Goal: Find specific page/section: Find specific page/section

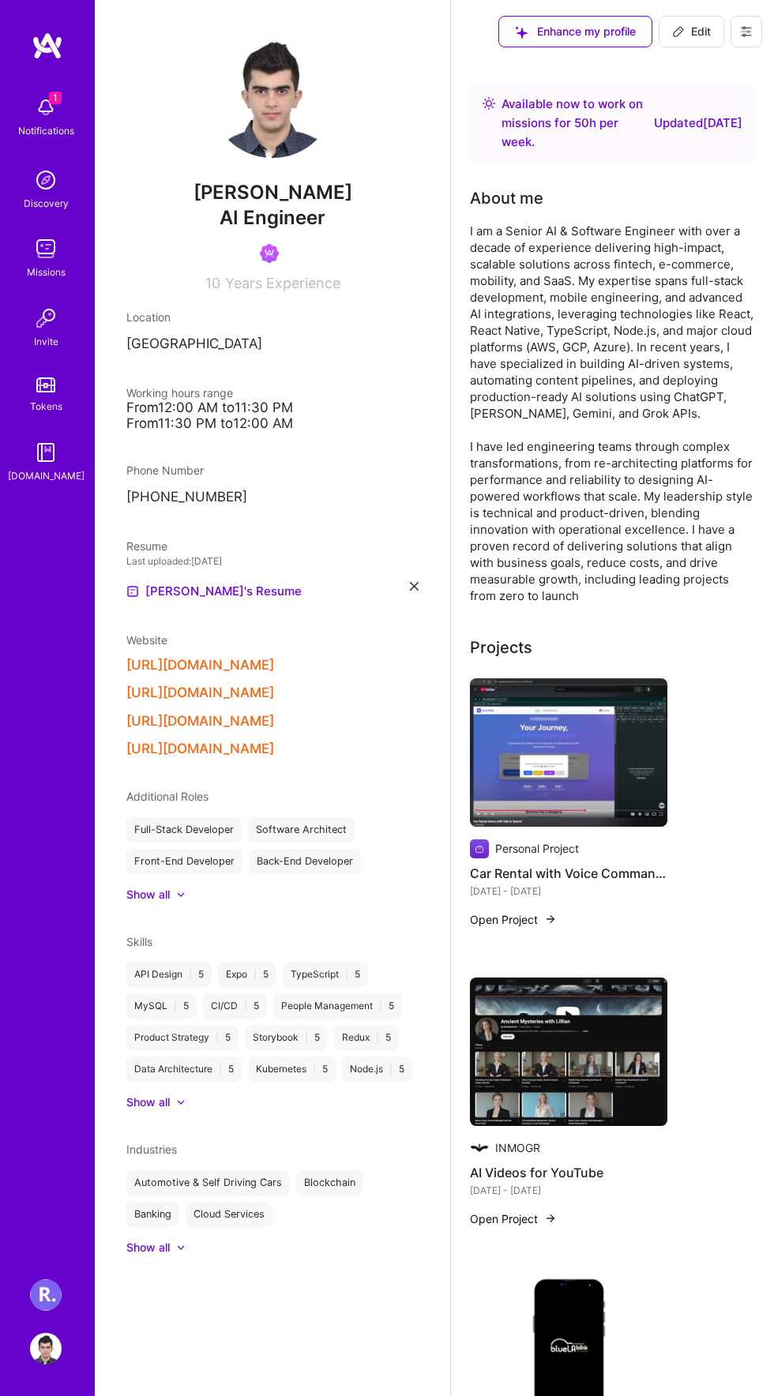
click at [56, 114] on img at bounding box center [46, 108] width 32 height 32
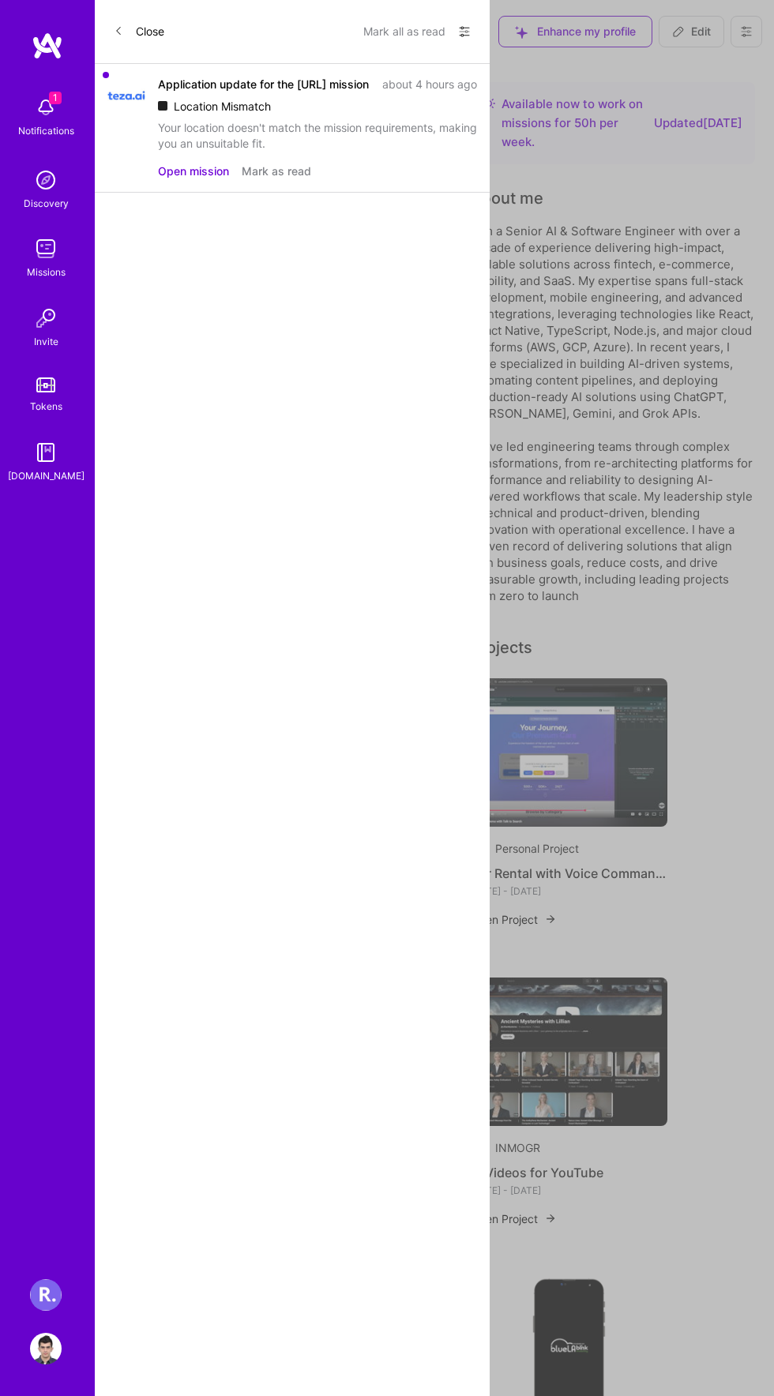
click at [384, 35] on button "Mark all as read" at bounding box center [404, 31] width 82 height 25
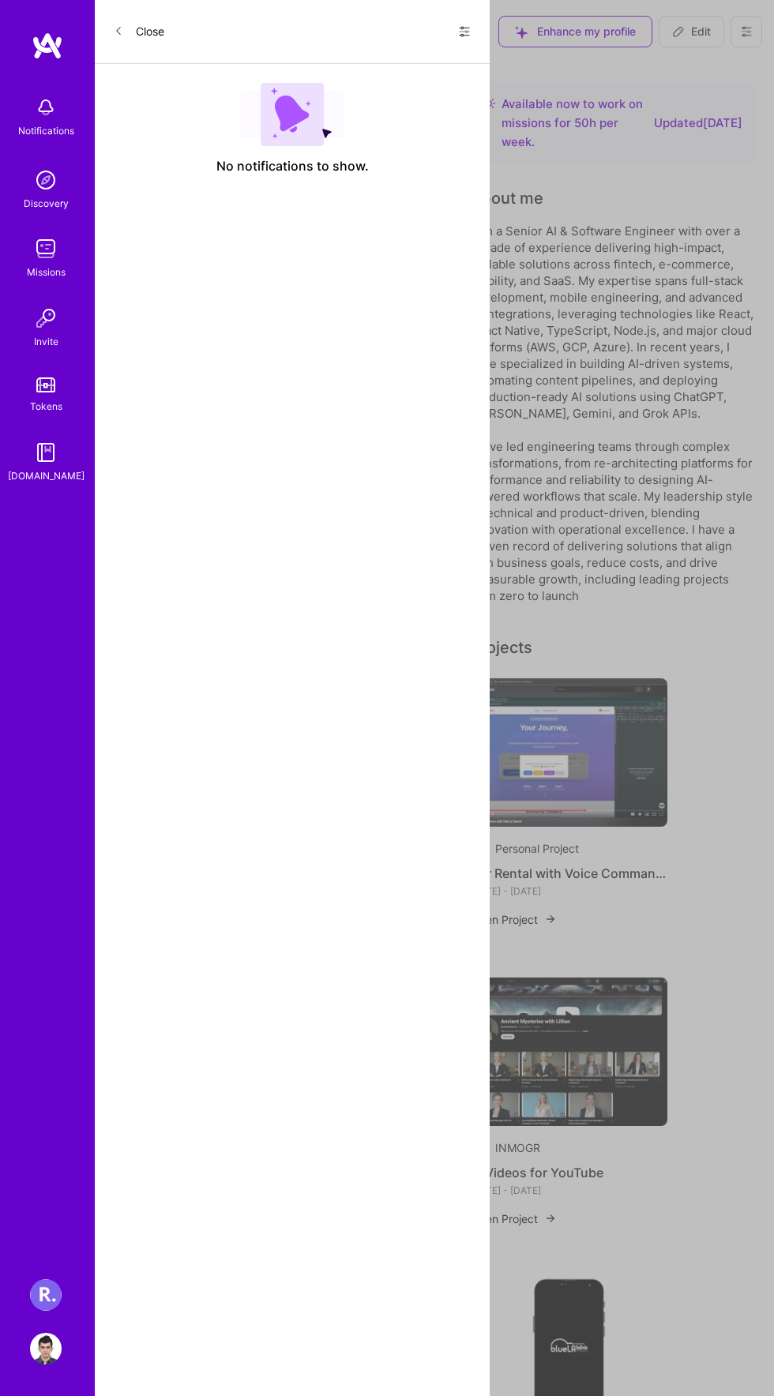
click at [48, 253] on img at bounding box center [46, 249] width 32 height 32
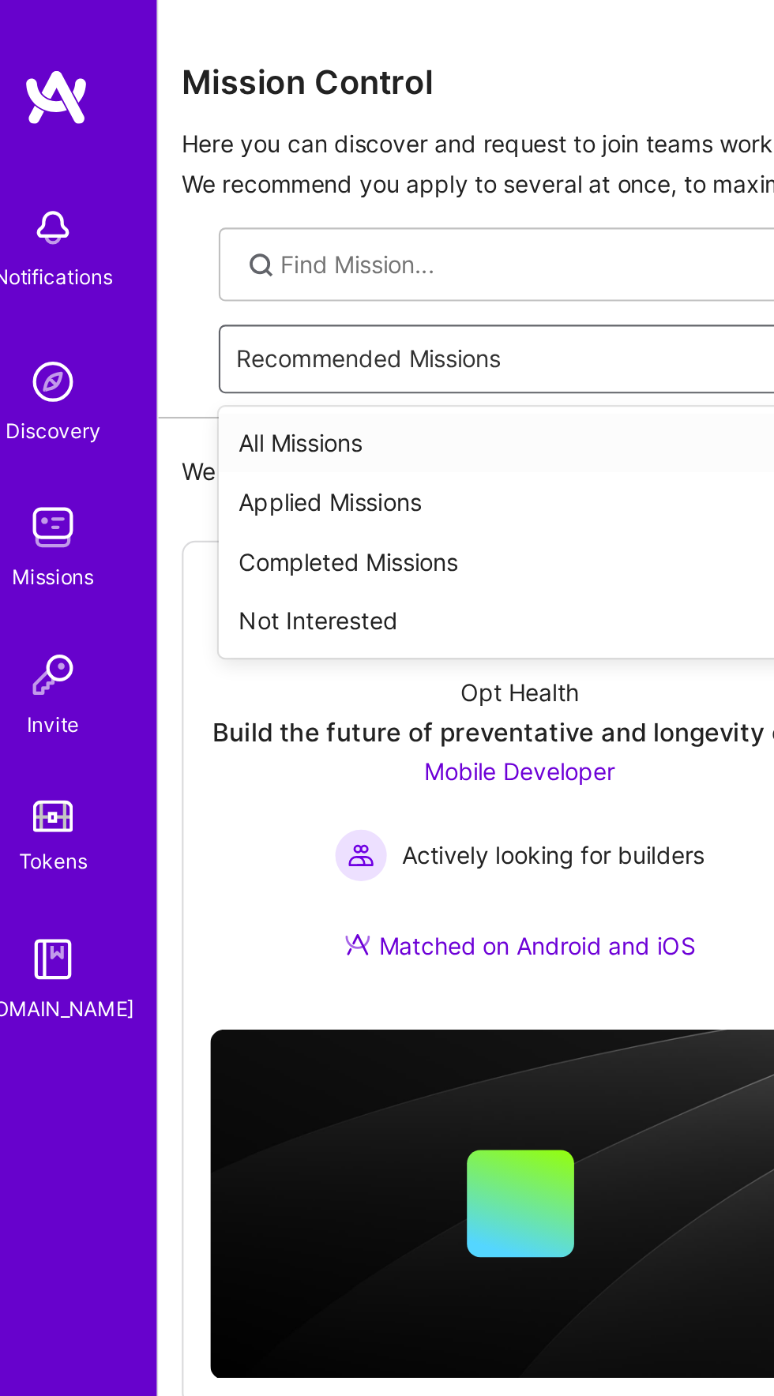
click at [146, 205] on div "All Missions" at bounding box center [434, 209] width 621 height 28
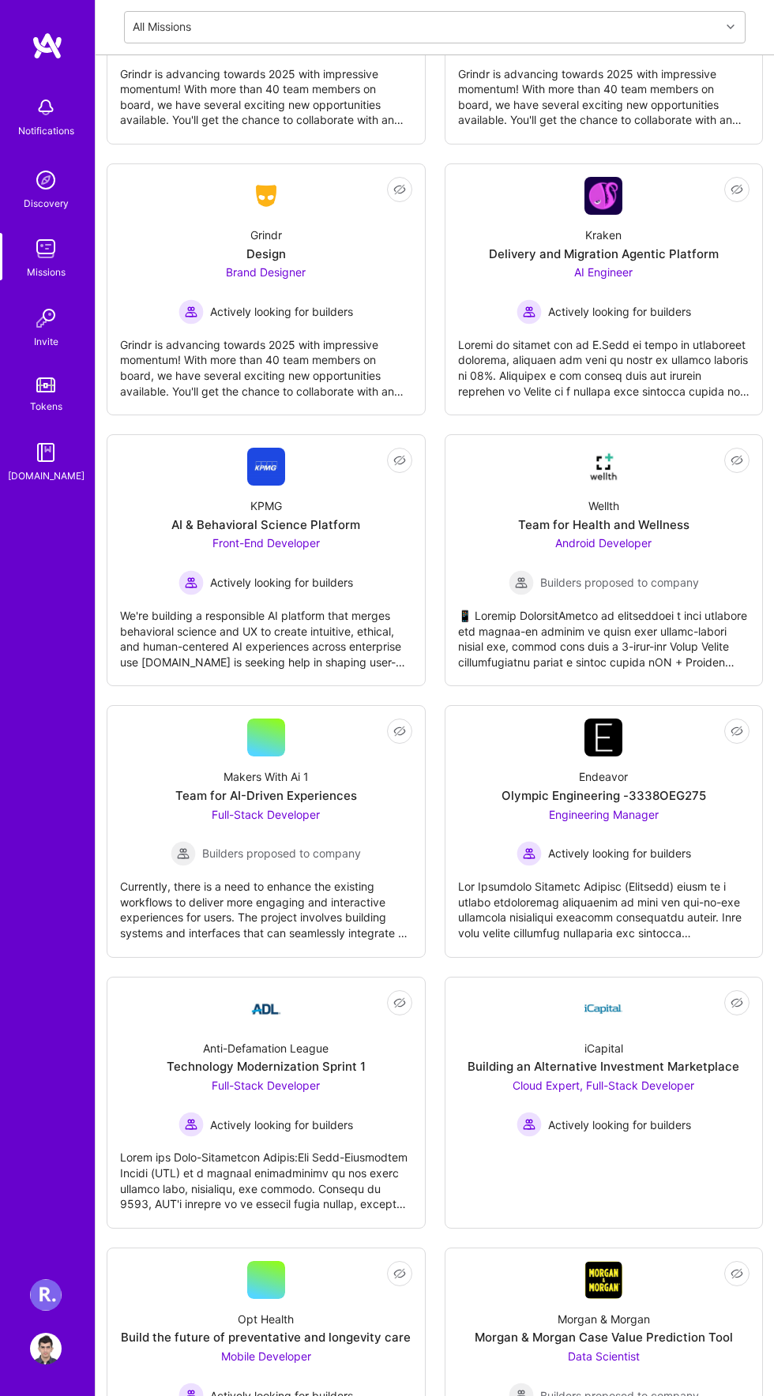
scroll to position [6505, 0]
